Goal: Go to known website: Access a specific website the user already knows

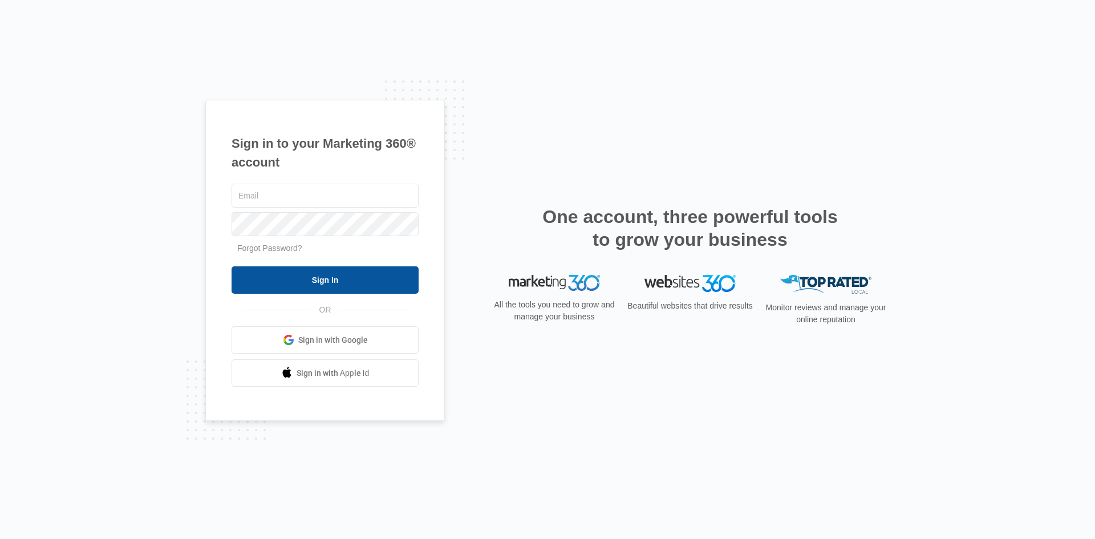
type input "[EMAIL_ADDRESS][DOMAIN_NAME]"
click at [330, 286] on input "Sign In" at bounding box center [324, 279] width 187 height 27
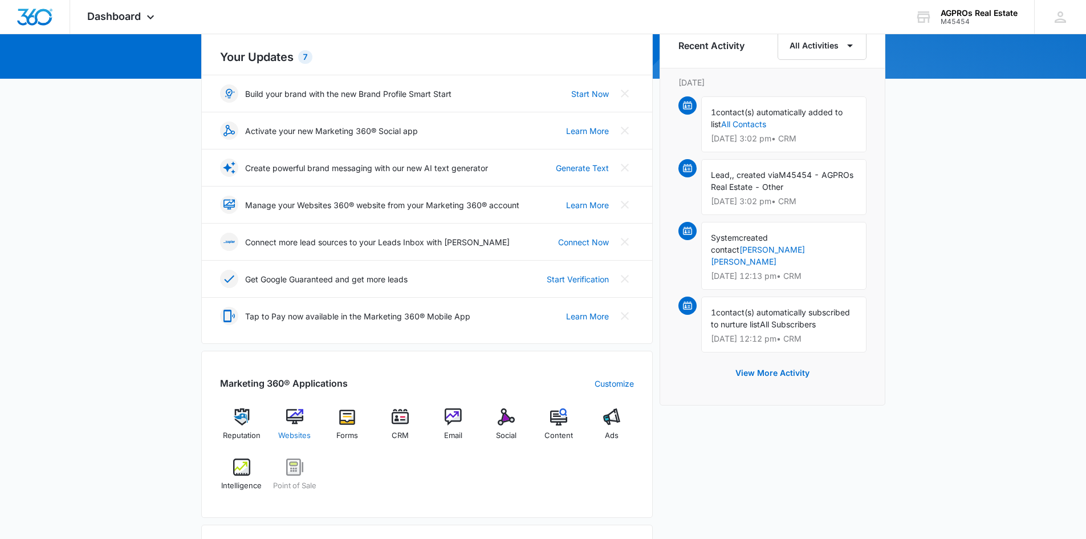
scroll to position [114, 0]
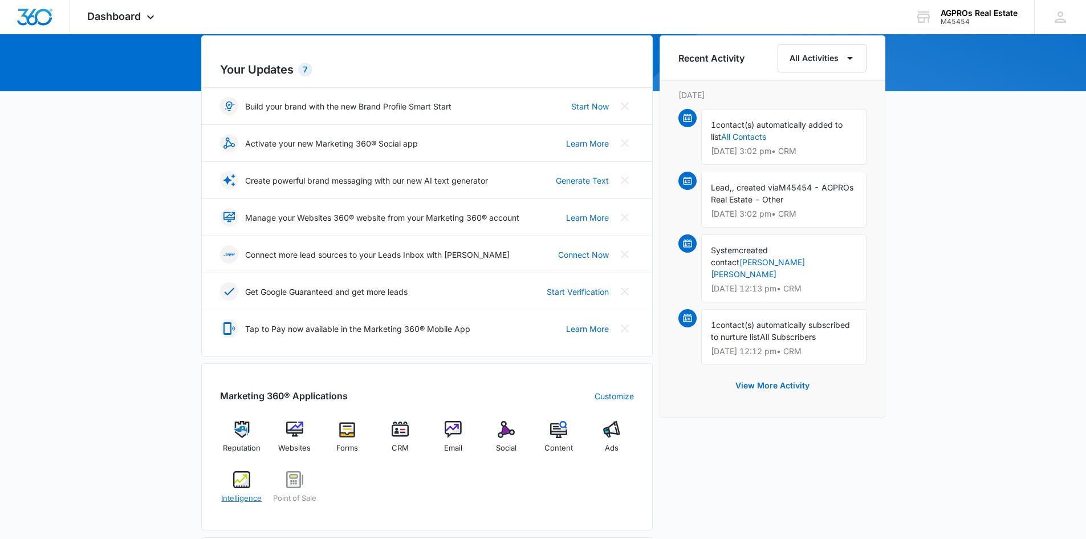
click at [242, 481] on img at bounding box center [241, 479] width 17 height 17
